Goal: Task Accomplishment & Management: Manage account settings

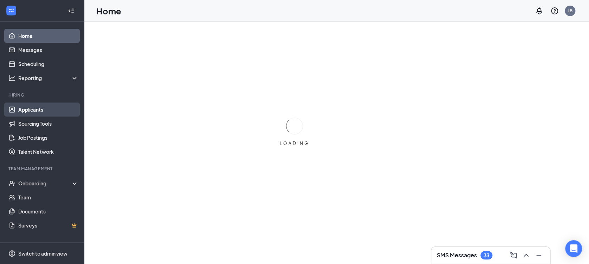
click at [37, 109] on link "Applicants" at bounding box center [48, 110] width 60 height 14
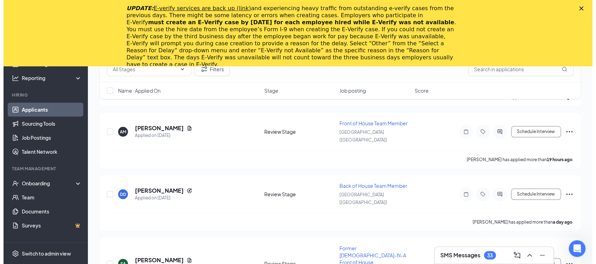
scroll to position [246, 0]
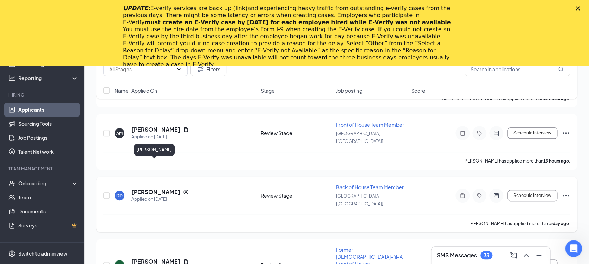
click at [143, 188] on h5 "[PERSON_NAME]" at bounding box center [155, 192] width 49 height 8
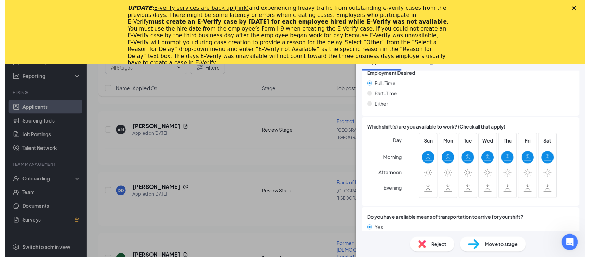
scroll to position [435, 0]
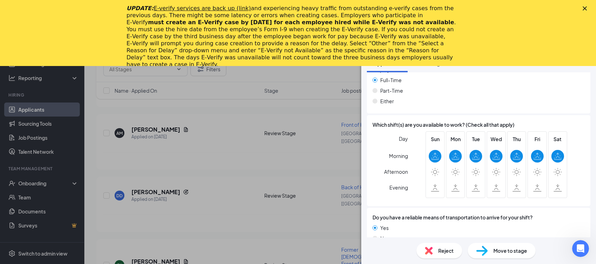
click at [221, 179] on div "DD [PERSON_NAME] Back of House Team Member at [GEOGRAPHIC_DATA] [[GEOGRAPHIC_DA…" at bounding box center [298, 132] width 596 height 264
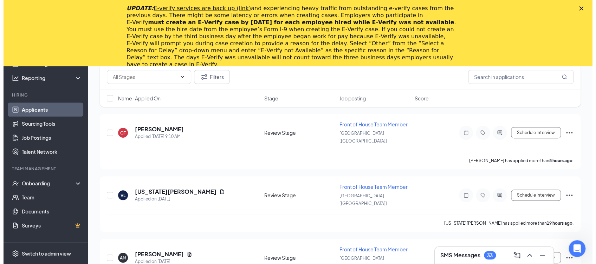
scroll to position [122, 0]
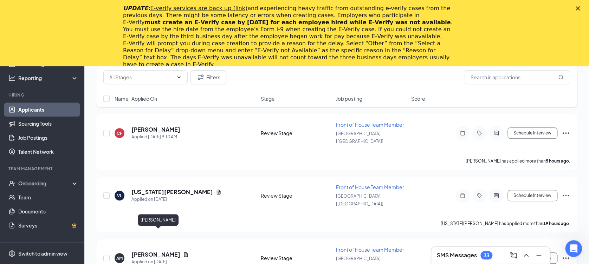
click at [176, 251] on h5 "[PERSON_NAME]" at bounding box center [155, 255] width 49 height 8
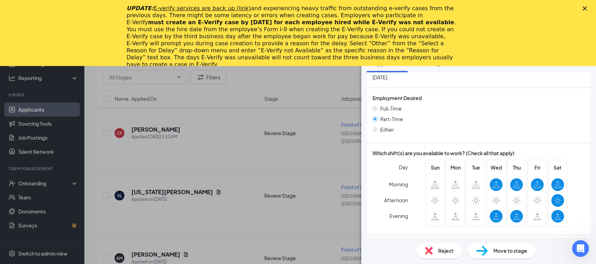
scroll to position [442, 0]
click at [154, 180] on div "AM [PERSON_NAME] Front of House Team Member at [GEOGRAPHIC_DATA] [[GEOGRAPHIC_D…" at bounding box center [298, 132] width 596 height 264
click at [154, 188] on h5 "[US_STATE][PERSON_NAME]" at bounding box center [172, 192] width 82 height 8
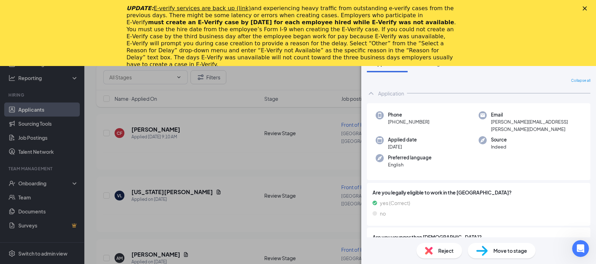
click at [146, 124] on div "VL [US_STATE][PERSON_NAME] Front of House Team Member at [GEOGRAPHIC_DATA] [[GE…" at bounding box center [298, 132] width 596 height 264
click at [146, 126] on h5 "[PERSON_NAME]" at bounding box center [155, 130] width 49 height 8
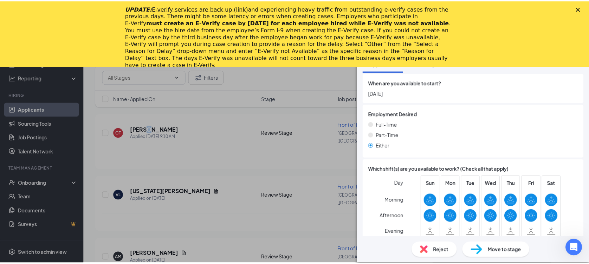
scroll to position [416, 0]
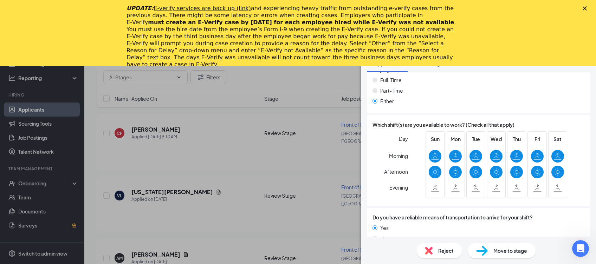
click at [206, 142] on div "CF [PERSON_NAME] Front of House Team Member at [GEOGRAPHIC_DATA] [[GEOGRAPHIC_D…" at bounding box center [298, 132] width 596 height 264
